Goal: Find specific page/section: Find specific page/section

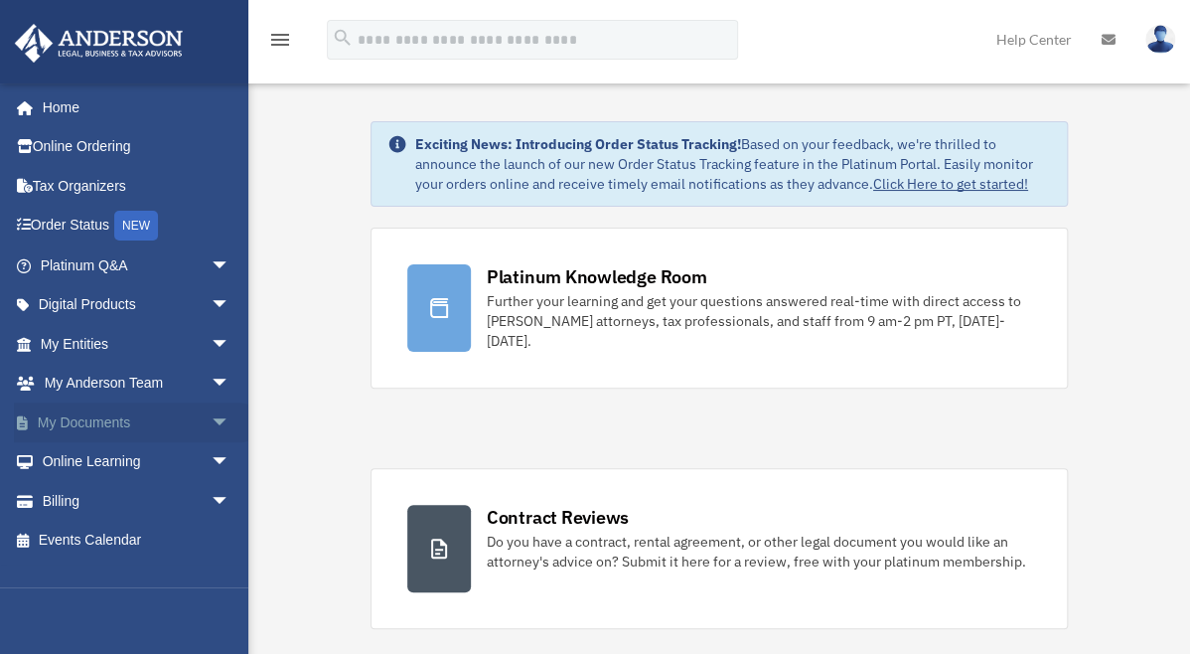
click at [80, 422] on link "My Documents arrow_drop_down" at bounding box center [137, 422] width 246 height 40
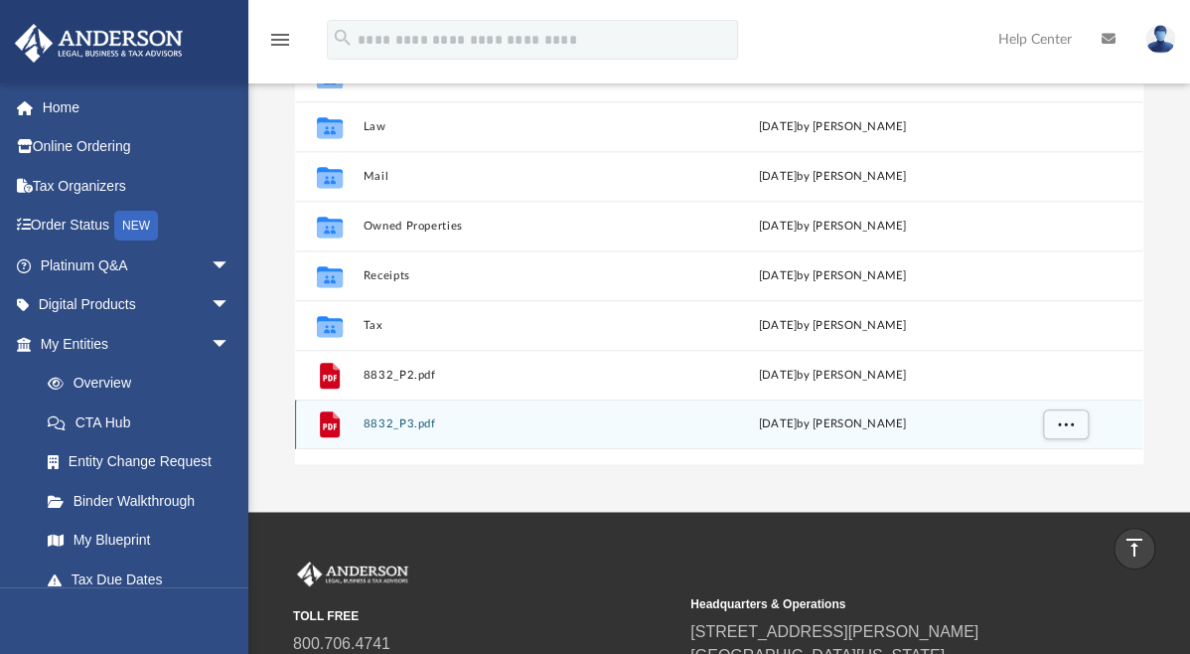
scroll to position [64, 0]
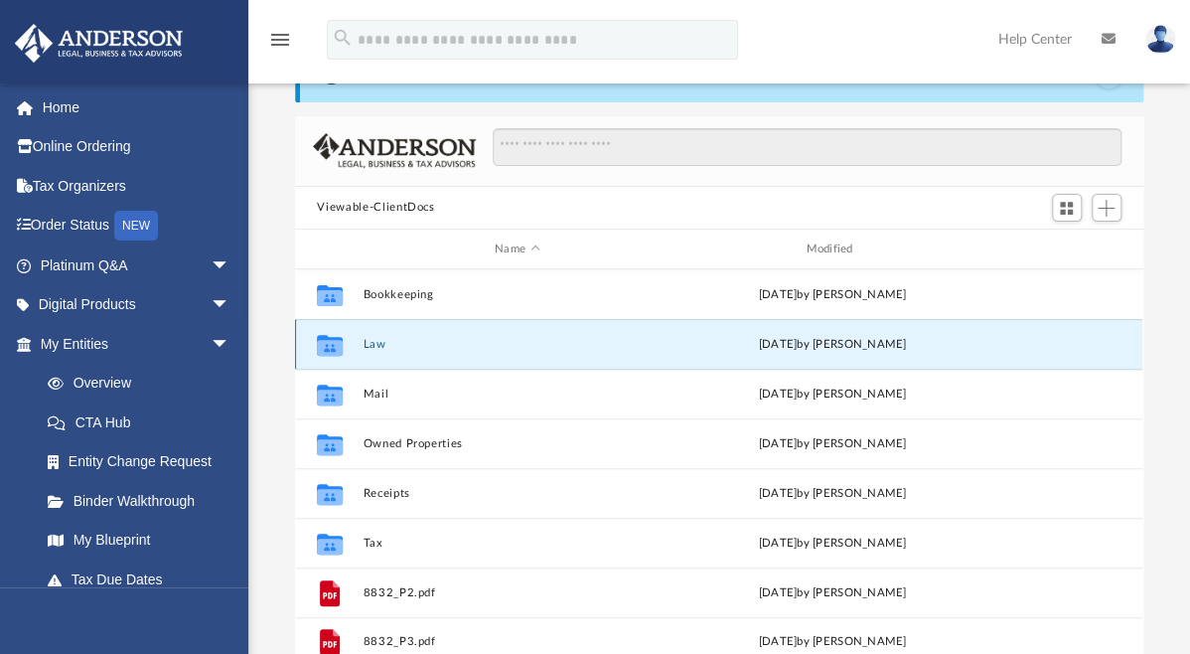
click at [638, 342] on button "Law" at bounding box center [517, 344] width 307 height 13
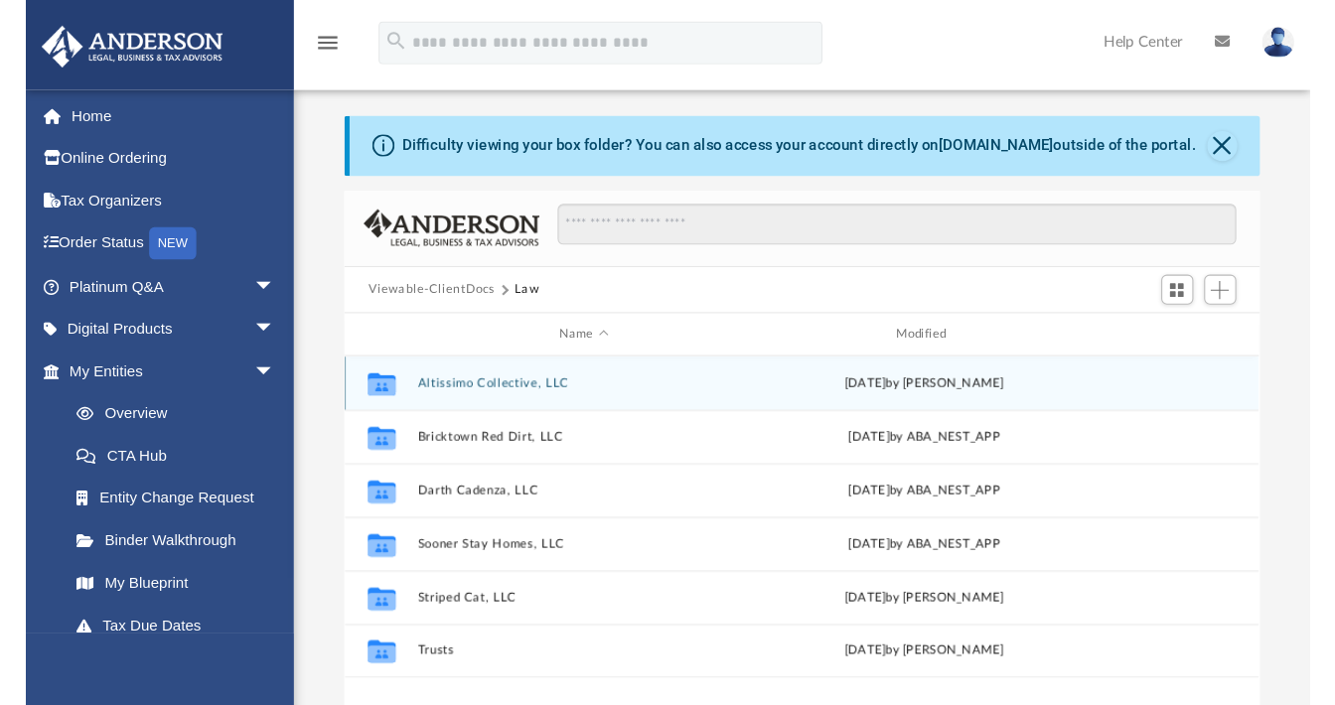
scroll to position [0, 0]
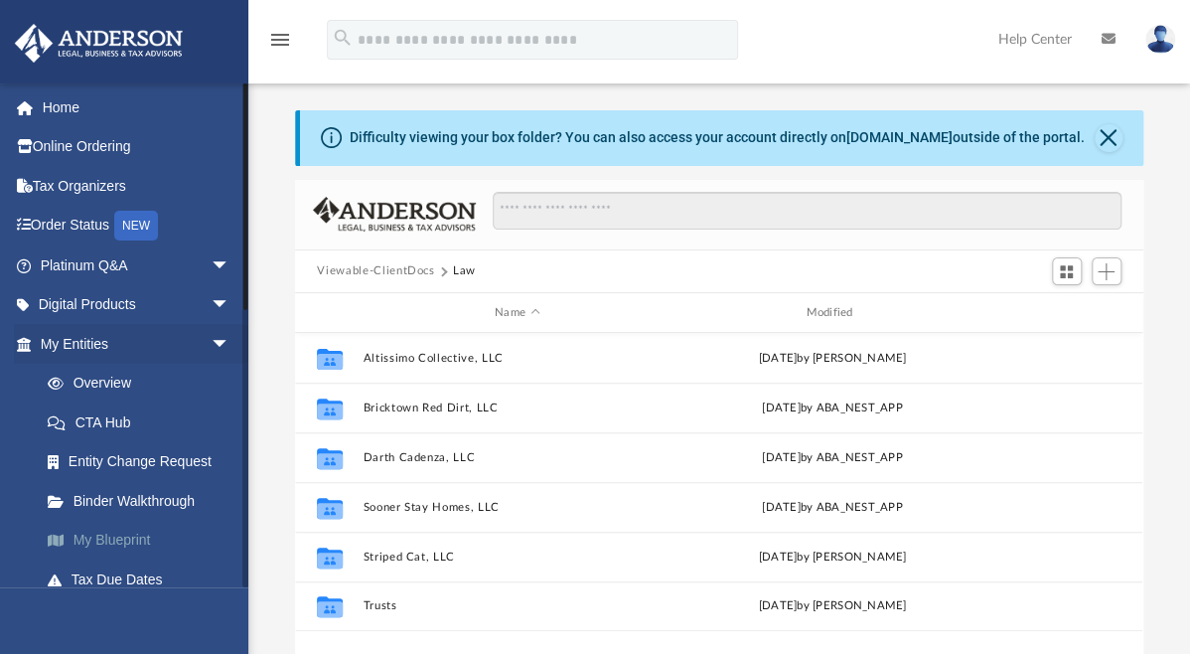
click at [124, 537] on link "My Blueprint" at bounding box center [144, 541] width 232 height 40
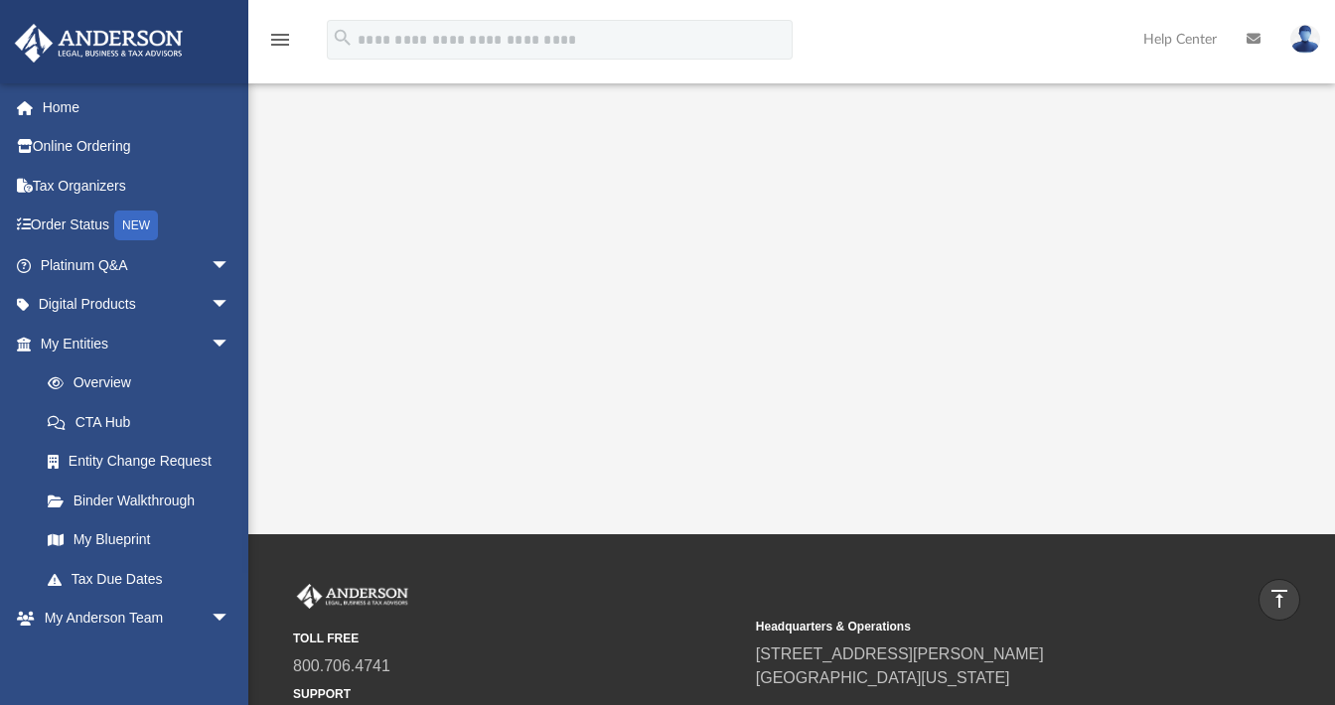
scroll to position [427, 0]
